Goal: Task Accomplishment & Management: Use online tool/utility

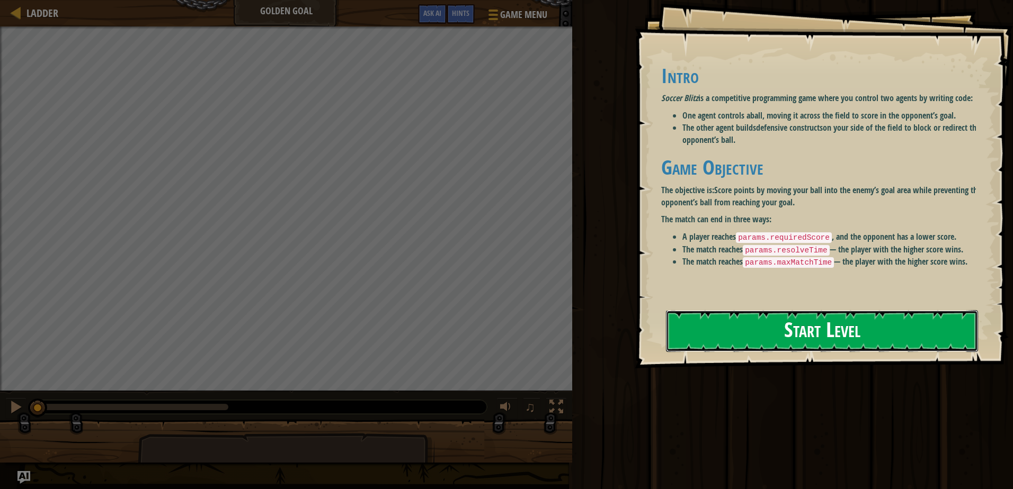
click at [712, 319] on button "Start Level" at bounding box center [822, 331] width 312 height 42
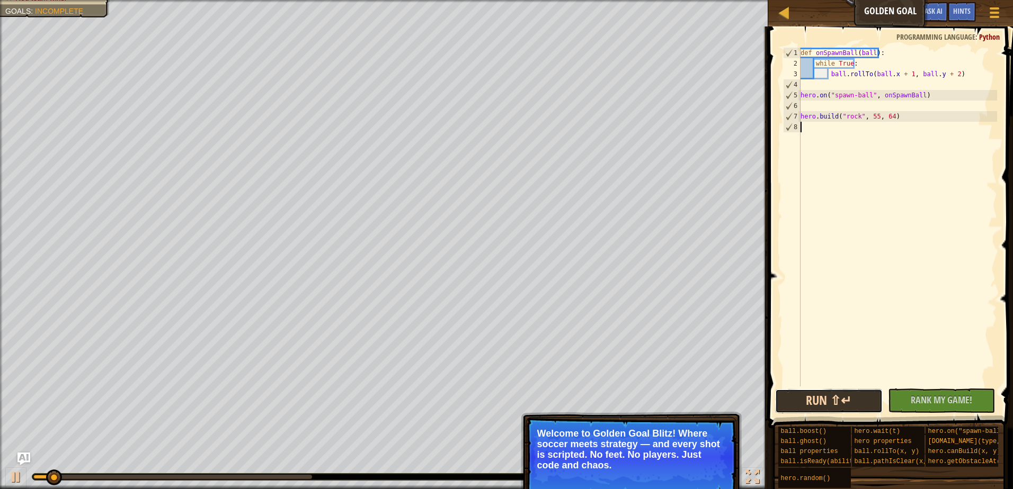
click at [853, 395] on button "Run ⇧↵" at bounding box center [829, 401] width 108 height 24
click at [696, 489] on p "Skip (esc) Continue Welcome to Golden Goal Blitz! Where soccer meets strategy —…" at bounding box center [631, 457] width 210 height 80
click at [696, 484] on button "Continue" at bounding box center [705, 480] width 44 height 14
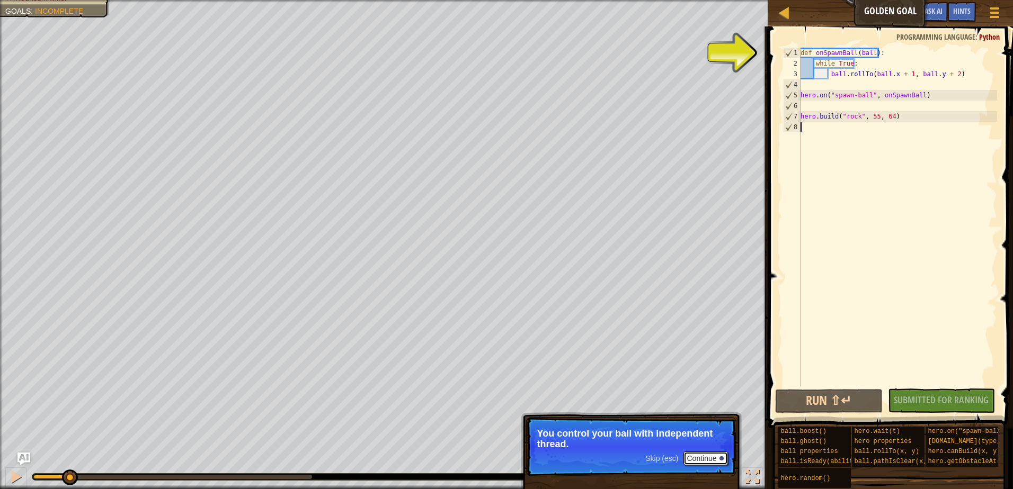
click at [705, 454] on button "Continue" at bounding box center [705, 459] width 44 height 14
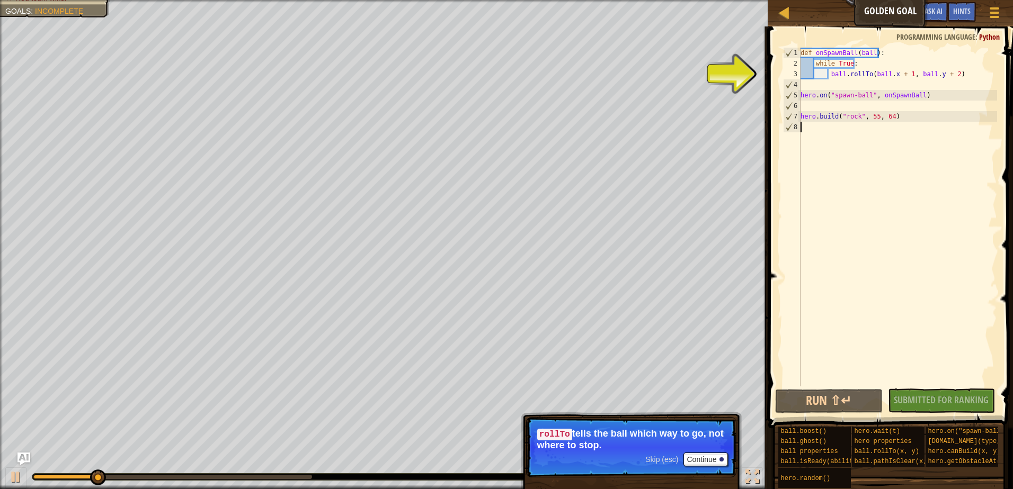
click at [667, 463] on div "Skip (esc) Continue" at bounding box center [686, 460] width 82 height 14
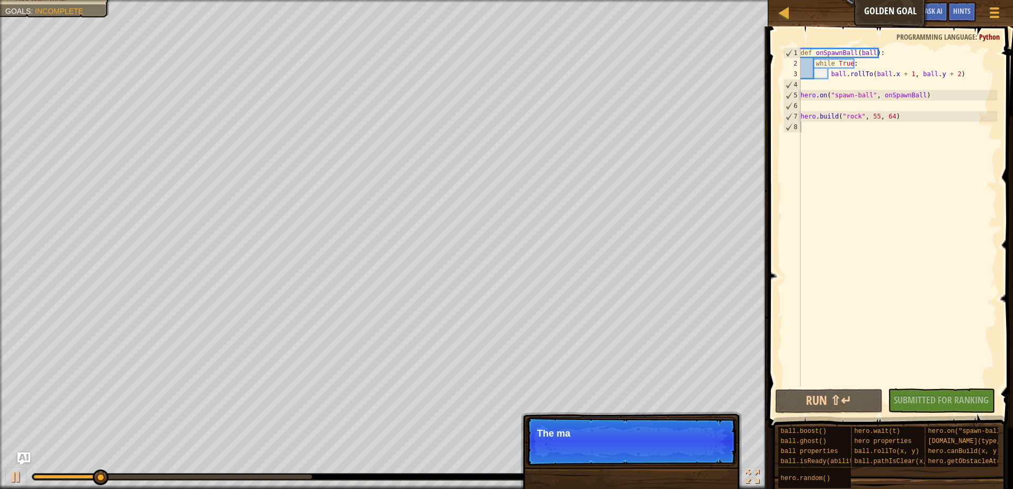
click at [670, 461] on p "Skip (esc) Continue The ma" at bounding box center [631, 441] width 210 height 49
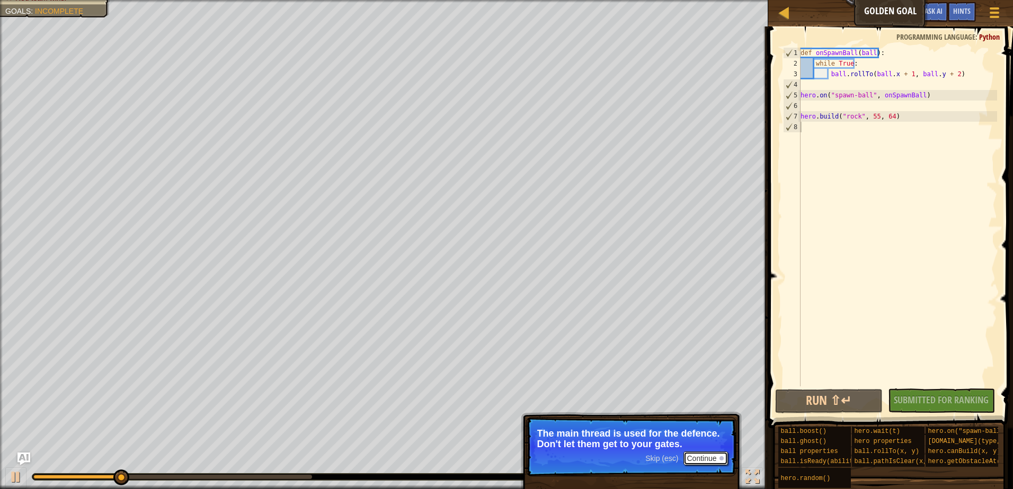
click at [687, 463] on button "Continue" at bounding box center [705, 459] width 44 height 14
click at [720, 465] on button "Continue" at bounding box center [705, 459] width 44 height 14
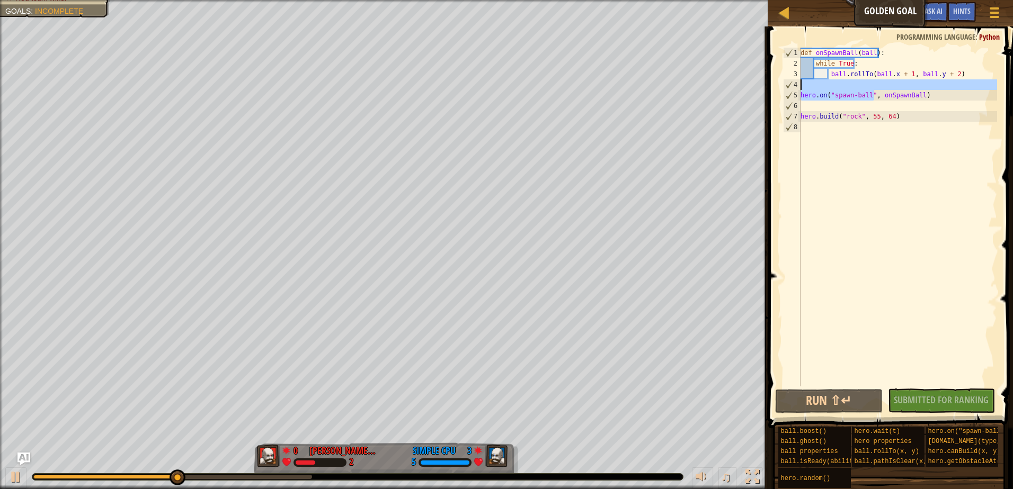
drag, startPoint x: 873, startPoint y: 90, endPoint x: 792, endPoint y: 88, distance: 81.1
click at [792, 88] on div "1 2 3 4 5 6 7 8 def onSpawnBall ( ball ) : while True : ball . rollTo ( ball . …" at bounding box center [889, 217] width 216 height 339
type textarea "hero.on("spawn-ball", onSpawnBall)"
click at [899, 110] on div "def onSpawnBall ( ball ) : while True : ball . rollTo ( ball . x + 1 , ball . y…" at bounding box center [897, 228] width 199 height 360
click at [899, 113] on div "def onSpawnBall ( ball ) : while True : ball . rollTo ( ball . x + 1 , ball . y…" at bounding box center [897, 228] width 199 height 360
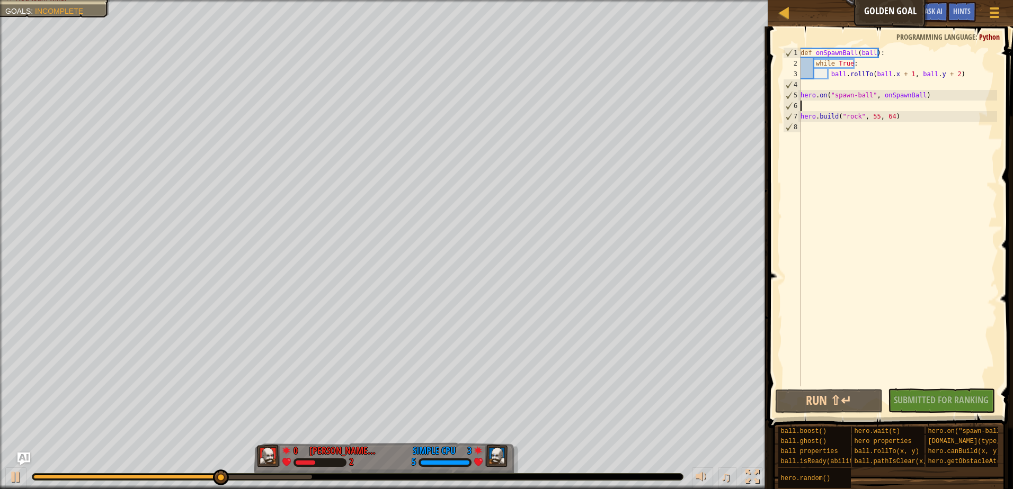
type textarea "[DOMAIN_NAME]("rock", 55, 64)"
click at [828, 396] on button "Run ⇧↵" at bounding box center [829, 401] width 108 height 24
click at [958, 69] on div "def onSpawnBall ( ball ) : while True : ball . rollTo ( ball . x + 1 , ball . y…" at bounding box center [897, 228] width 199 height 360
type textarea "ball.rollTo(ball.x + 1, ball.y + 2)"
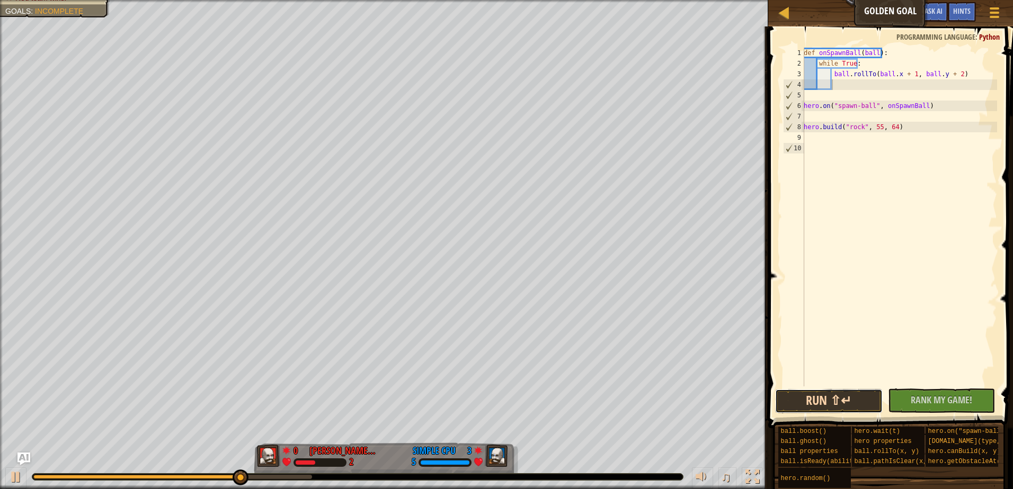
click at [857, 405] on button "Run ⇧↵" at bounding box center [829, 401] width 108 height 24
click at [903, 131] on div "def onSpawnBall ( ball ) : while True : ball . rollTo ( ball . x + 1 , ball . y…" at bounding box center [898, 228] width 195 height 360
type textarea "[DOMAIN_NAME]("rock", 55, 64)"
click at [836, 397] on button "Run ⇧↵" at bounding box center [829, 401] width 108 height 24
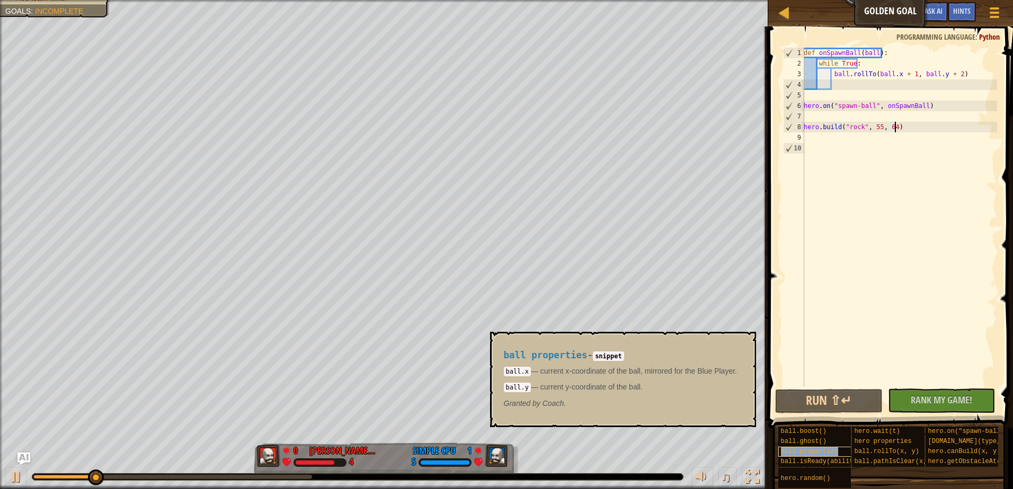
click at [810, 456] on div "ball properties" at bounding box center [828, 452] width 101 height 10
click at [862, 149] on div "def onSpawnBall ( ball ) : while True : ball . rollTo ( ball . x + 1 , ball . y…" at bounding box center [898, 228] width 195 height 360
click at [831, 444] on div "ball.ghost()" at bounding box center [828, 442] width 101 height 10
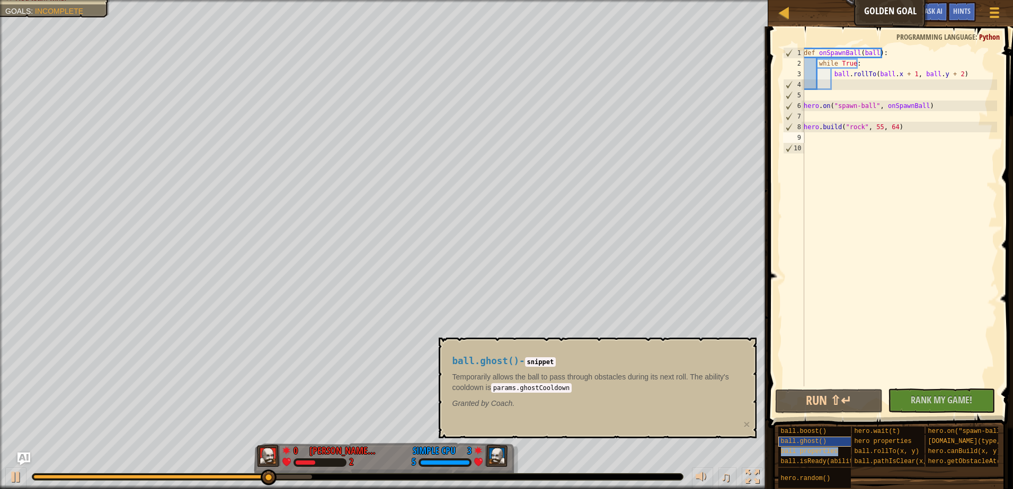
type textarea "ball properties"
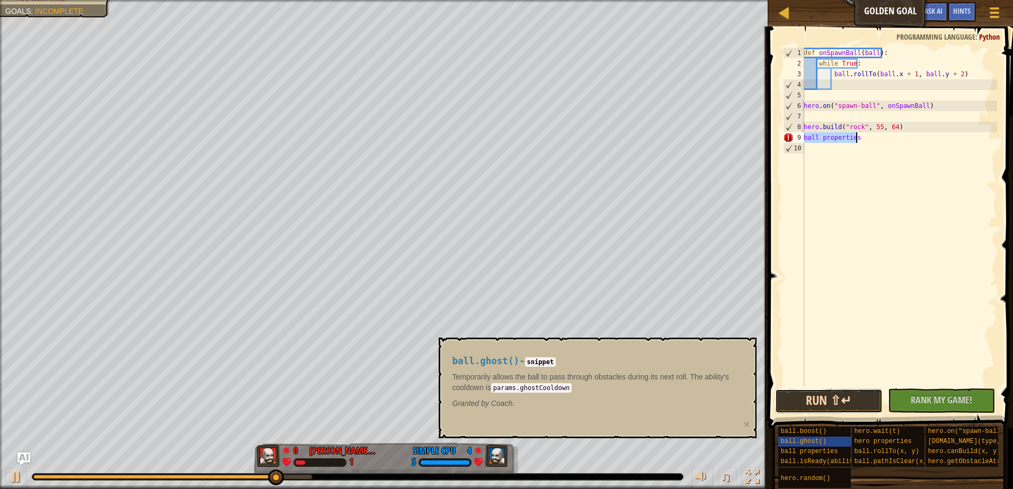
click at [848, 390] on button "Run ⇧↵" at bounding box center [829, 401] width 108 height 24
